Goal: Task Accomplishment & Management: Use online tool/utility

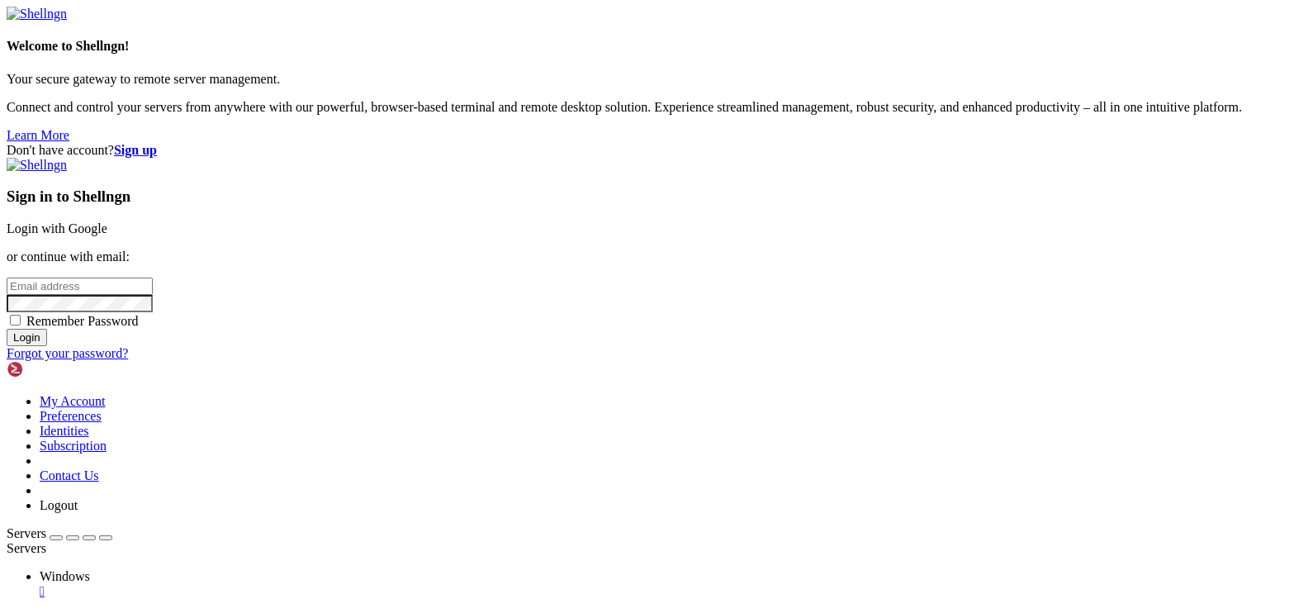
type input "[EMAIL_ADDRESS][DOMAIN_NAME]"
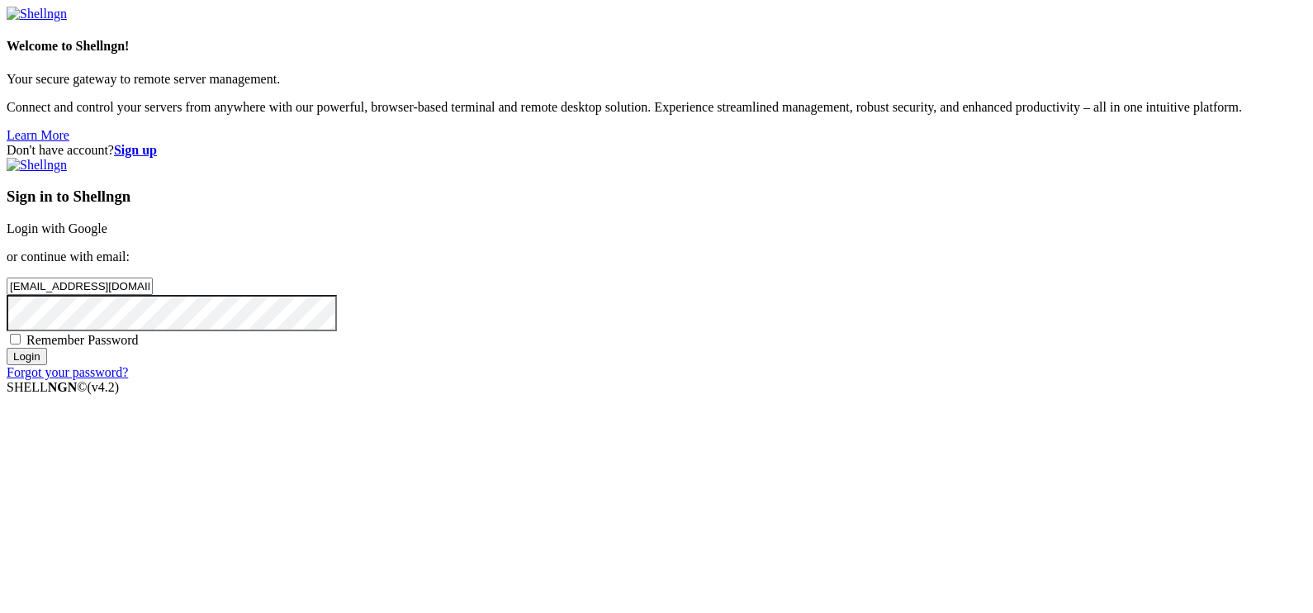
click at [758, 380] on div "Sign in to Shellngn Login with Google or continue with email: [EMAIL_ADDRESS][D…" at bounding box center [657, 269] width 1300 height 222
click at [47, 365] on input "Login" at bounding box center [27, 356] width 40 height 17
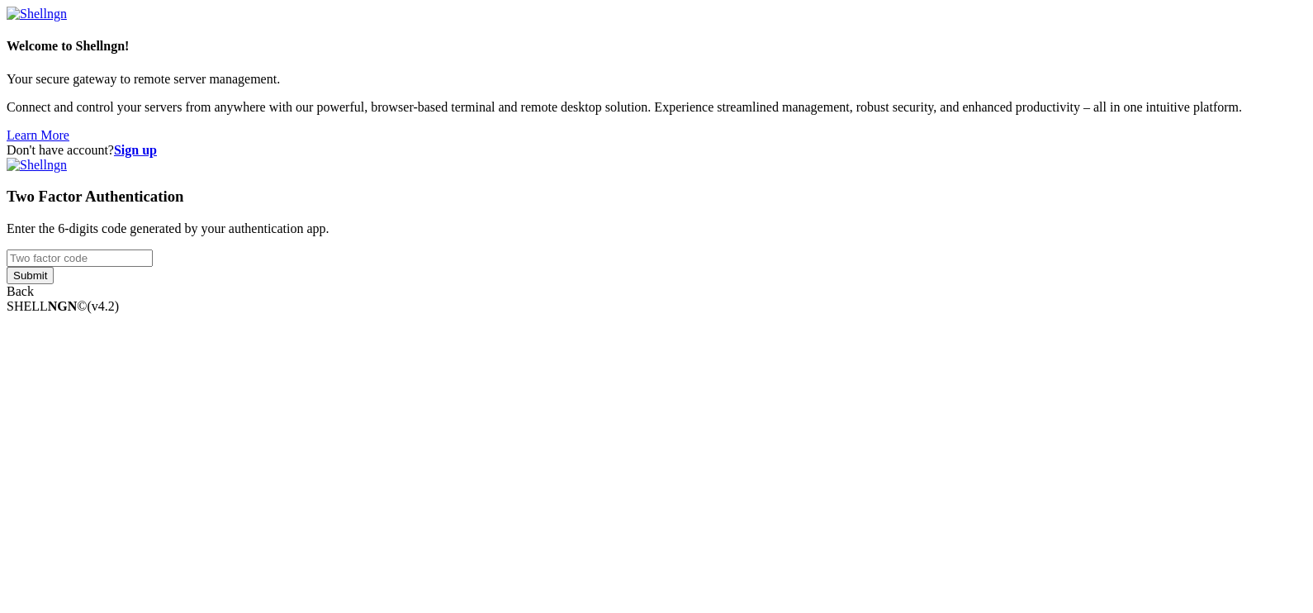
click at [153, 267] on input "number" at bounding box center [80, 257] width 146 height 17
type input "324031"
click at [7, 267] on input "Submit" at bounding box center [30, 275] width 47 height 17
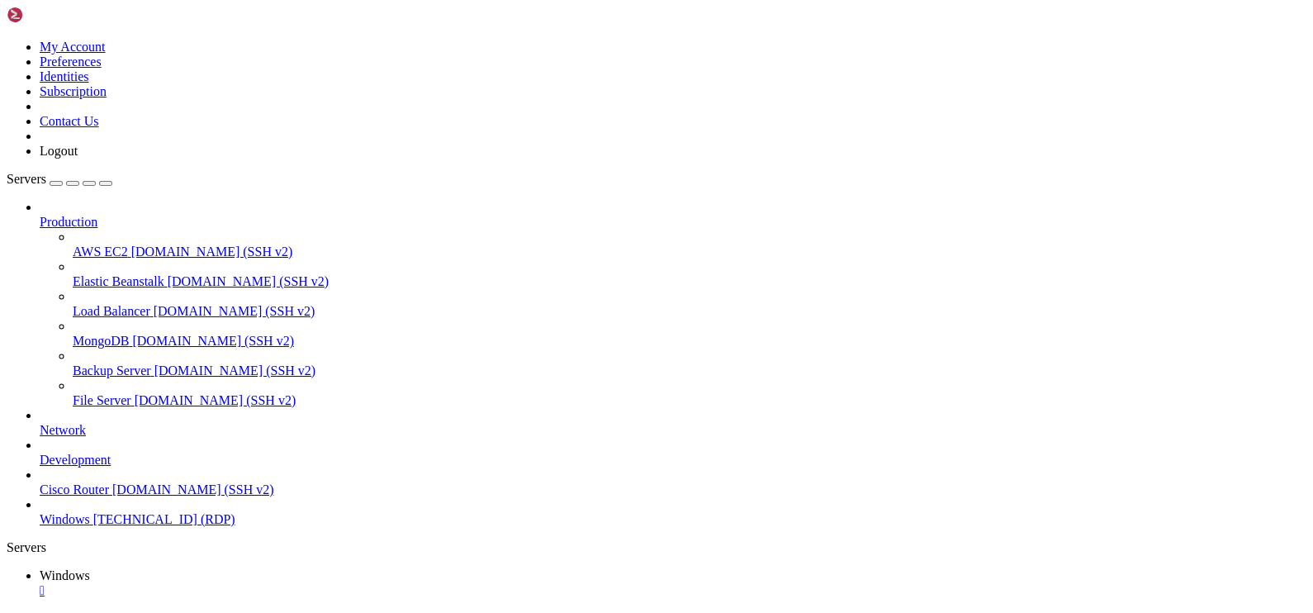
click at [106, 183] on icon "button" at bounding box center [106, 183] width 0 height 0
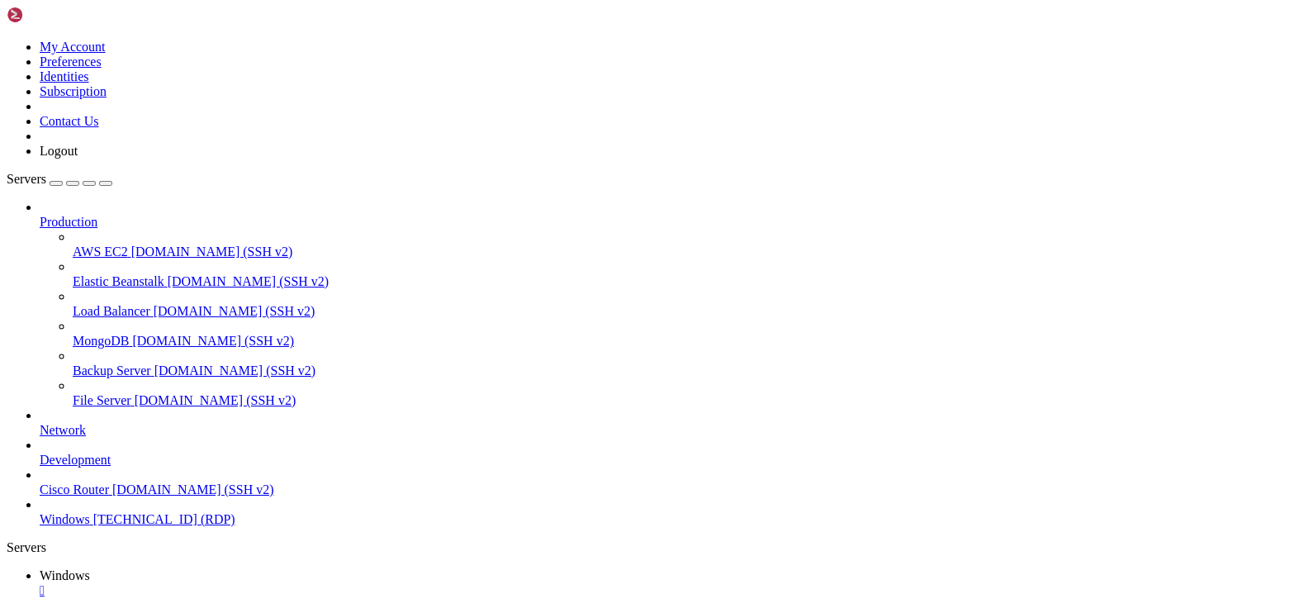
drag, startPoint x: 153, startPoint y: 742, endPoint x: 939, endPoint y: 809, distance: 789.0
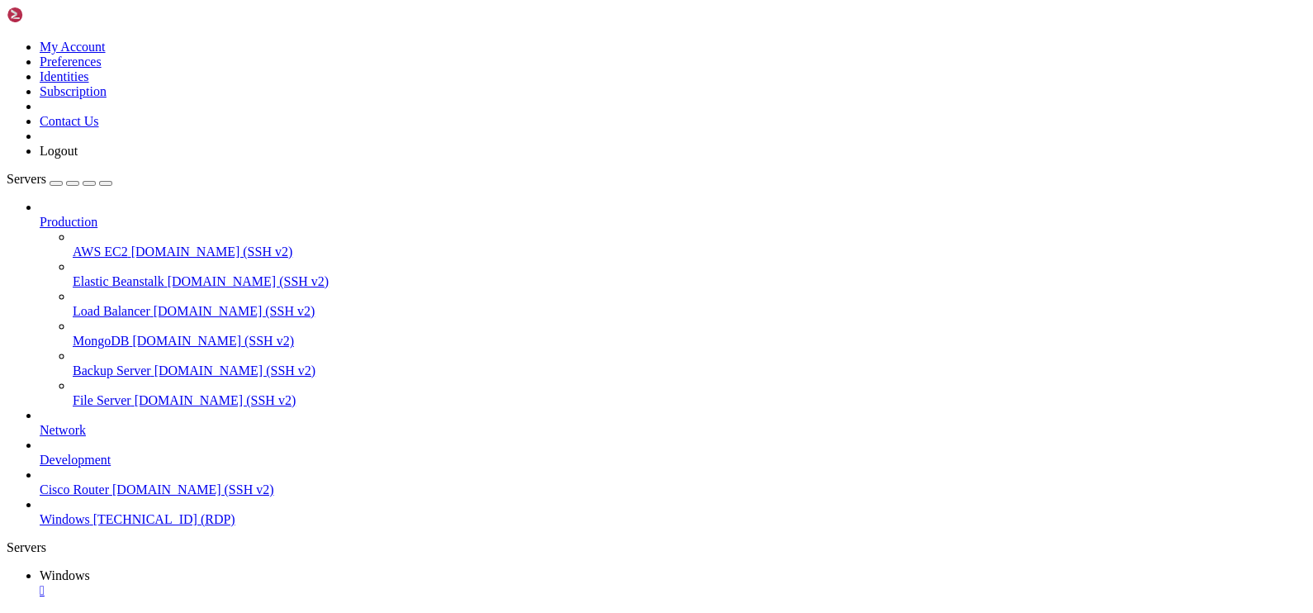
drag, startPoint x: 935, startPoint y: 1004, endPoint x: 795, endPoint y: 1027, distance: 141.3
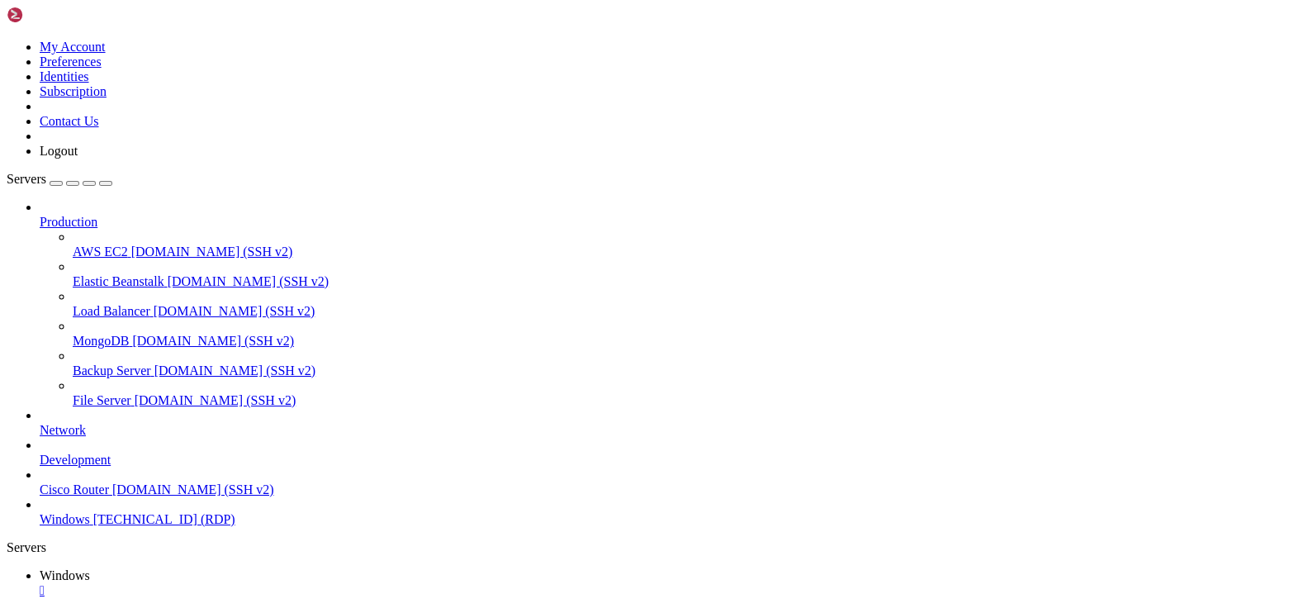
drag, startPoint x: 126, startPoint y: 741, endPoint x: 976, endPoint y: 747, distance: 850.6
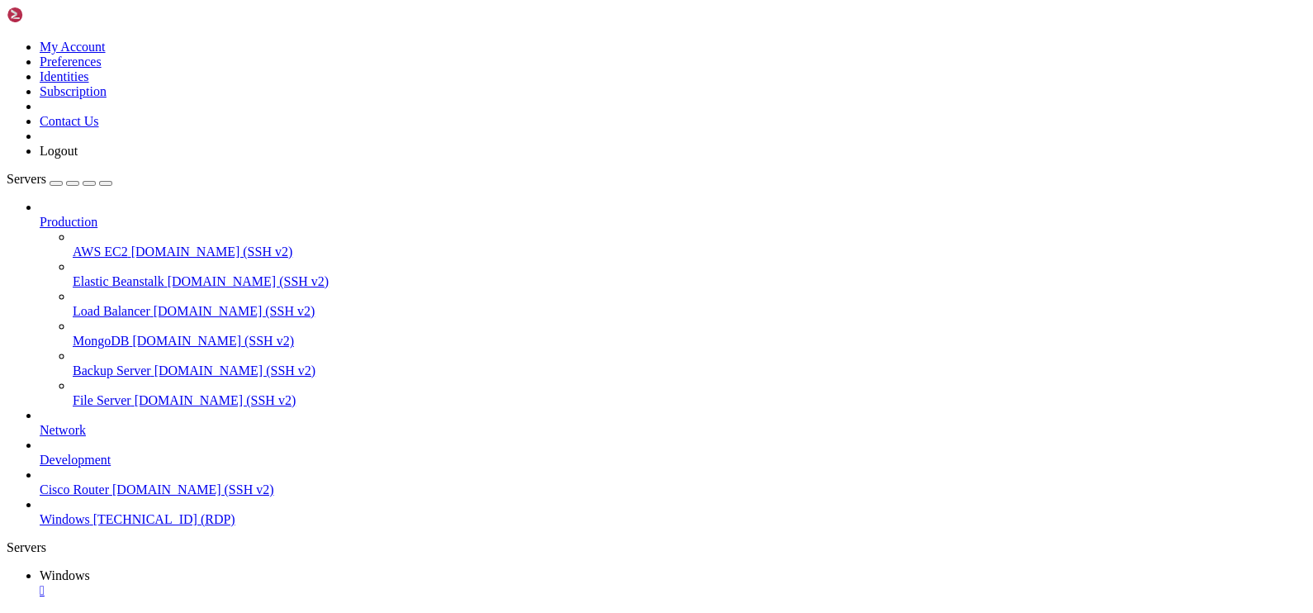
drag, startPoint x: 695, startPoint y: 928, endPoint x: 685, endPoint y: 916, distance: 16.4
drag, startPoint x: 695, startPoint y: 933, endPoint x: 687, endPoint y: 1194, distance: 261.1
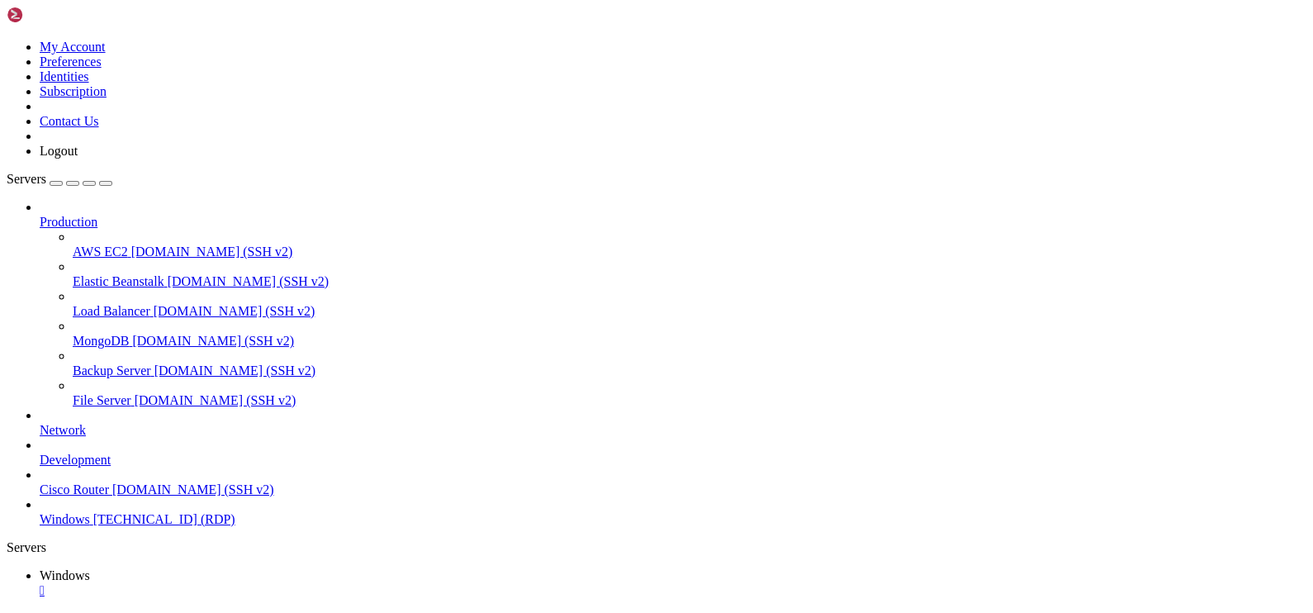
drag, startPoint x: 756, startPoint y: 820, endPoint x: 765, endPoint y: 808, distance: 14.2
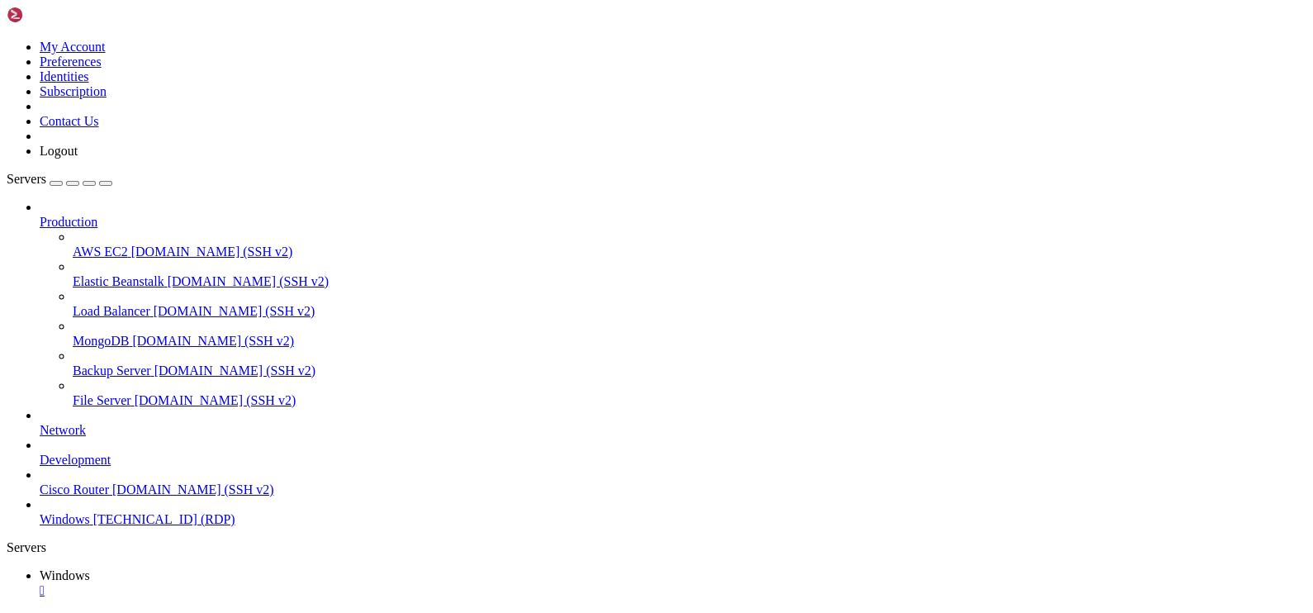
drag, startPoint x: 1042, startPoint y: 750, endPoint x: 51, endPoint y: 827, distance: 994.0
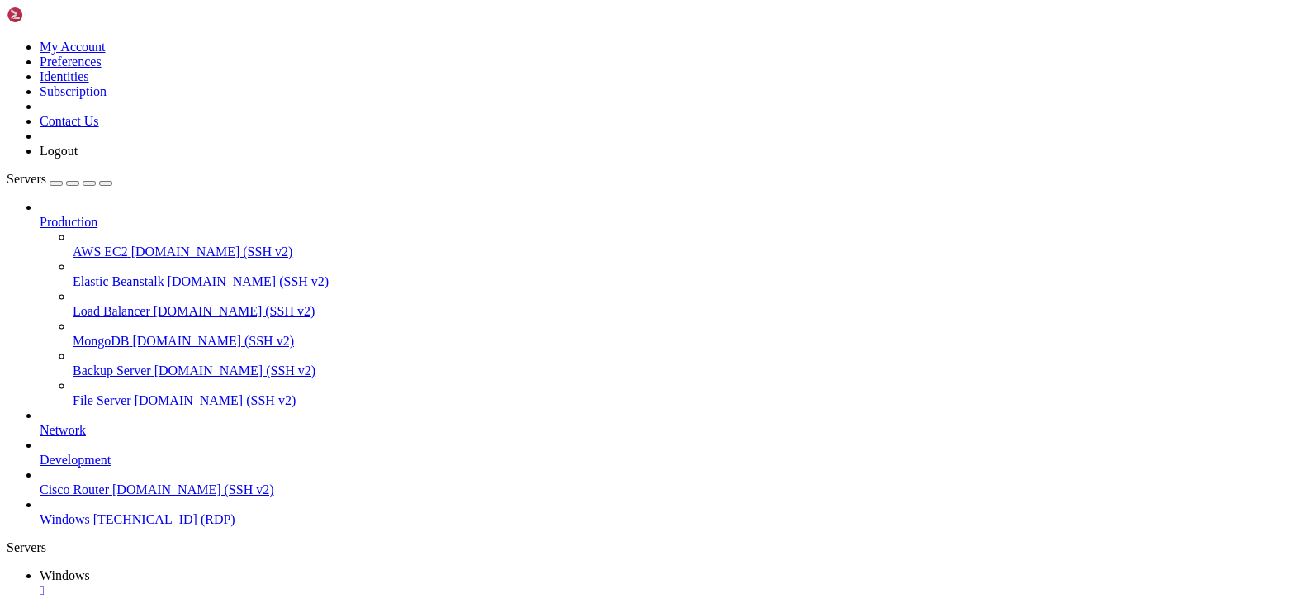
drag, startPoint x: 439, startPoint y: 827, endPoint x: 1163, endPoint y: 775, distance: 726.1
drag, startPoint x: 832, startPoint y: 775, endPoint x: 967, endPoint y: 818, distance: 142.1
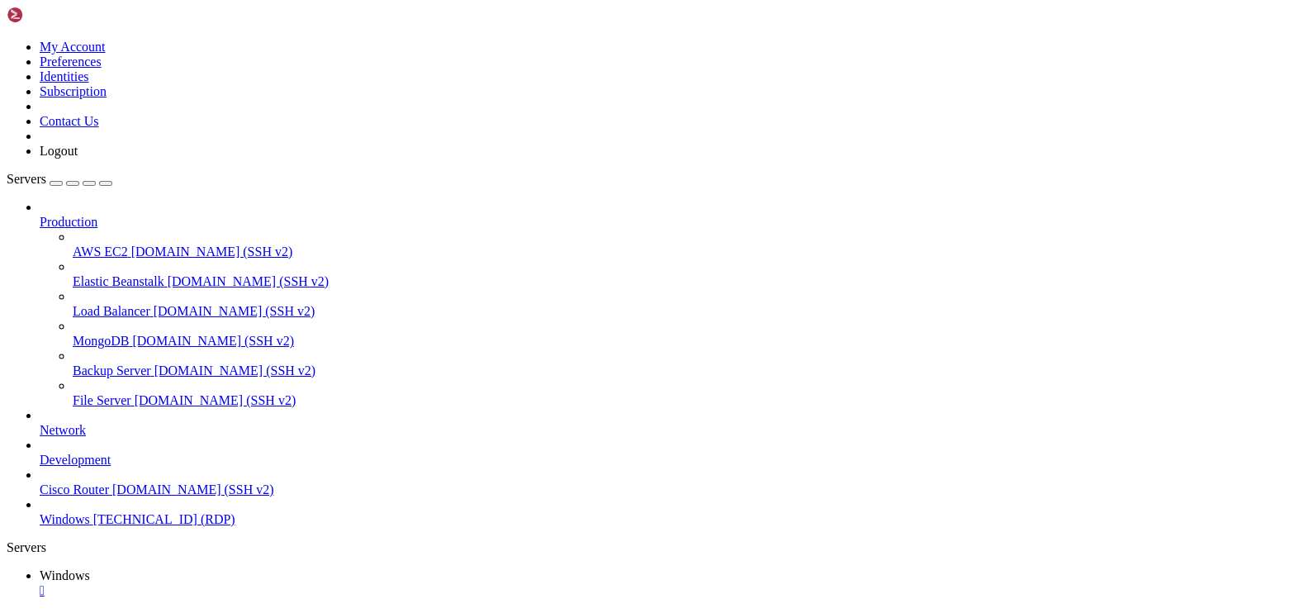
drag, startPoint x: 655, startPoint y: 775, endPoint x: 664, endPoint y: 908, distance: 134.1
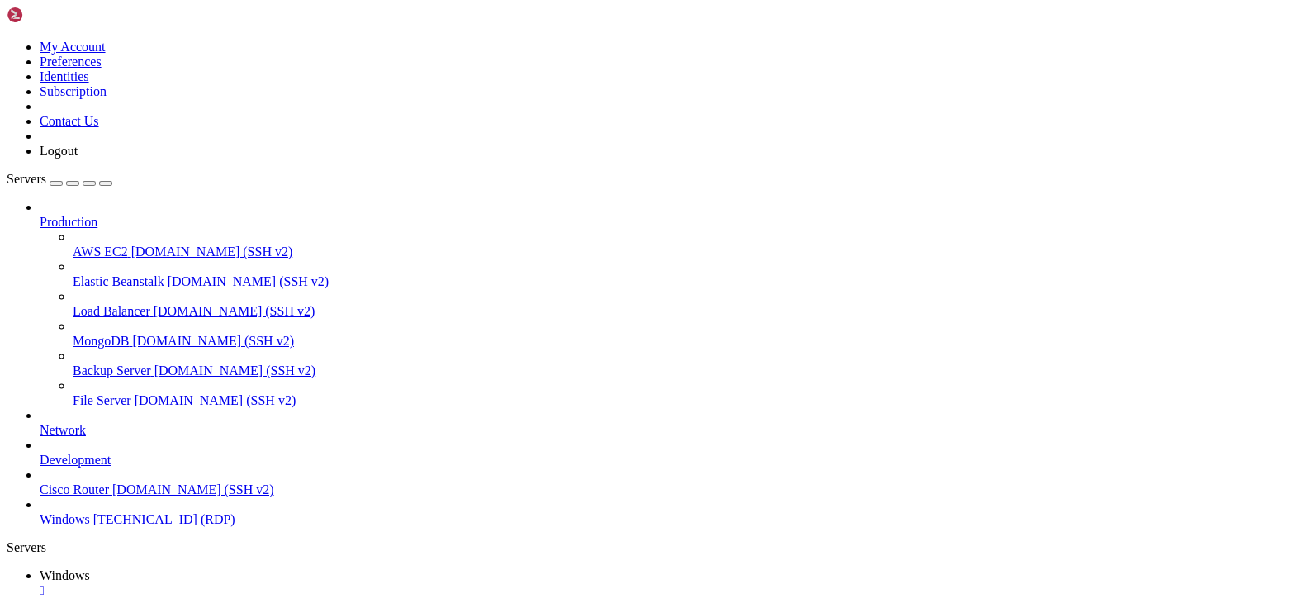
drag, startPoint x: 161, startPoint y: 742, endPoint x: 1149, endPoint y: 742, distance: 987.7
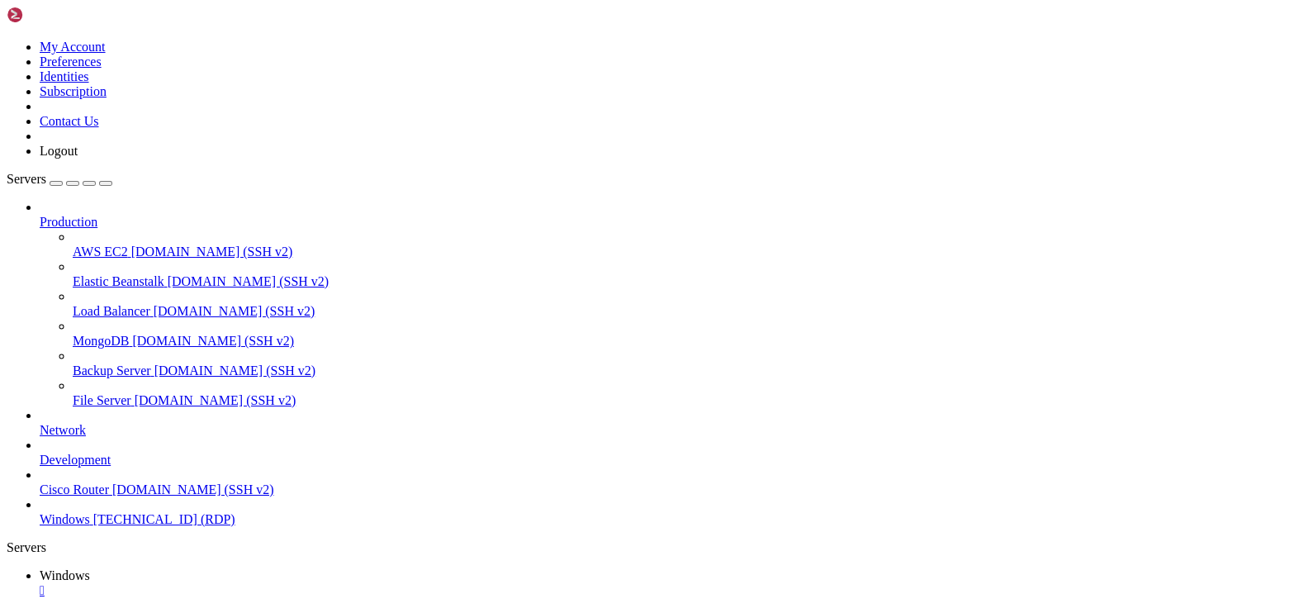
drag, startPoint x: 167, startPoint y: 740, endPoint x: 1127, endPoint y: 747, distance: 960.5
drag, startPoint x: 713, startPoint y: 868, endPoint x: 728, endPoint y: 865, distance: 15.9
